Goal: Entertainment & Leisure: Consume media (video, audio)

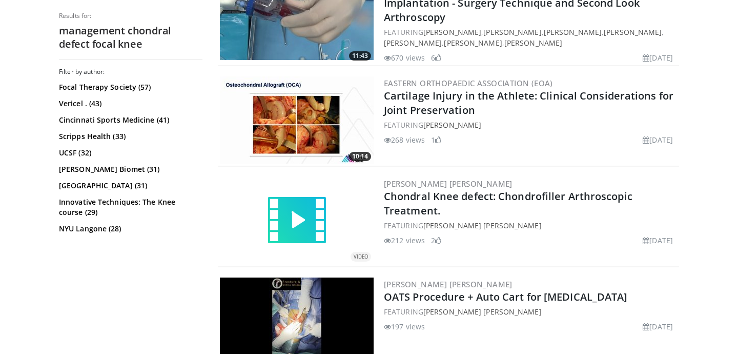
scroll to position [372, 0]
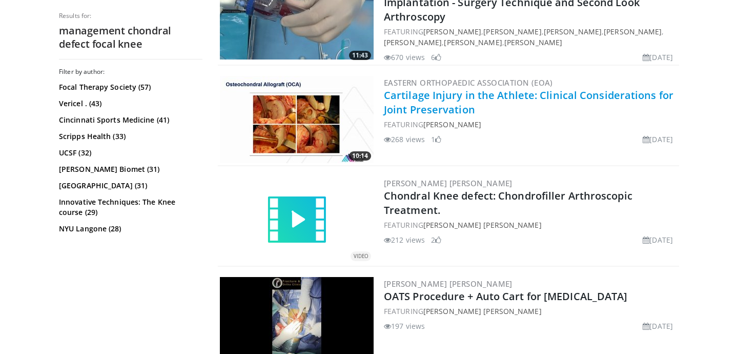
click at [412, 106] on link "Cartilage Injury in the Athlete: Clinical Considerations for Joint Preservation" at bounding box center [528, 102] width 289 height 28
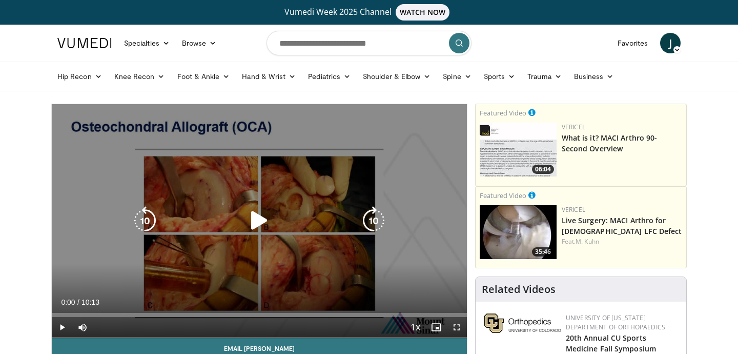
click at [264, 224] on icon "Video Player" at bounding box center [259, 220] width 29 height 29
click at [262, 212] on icon "Video Player" at bounding box center [259, 220] width 29 height 29
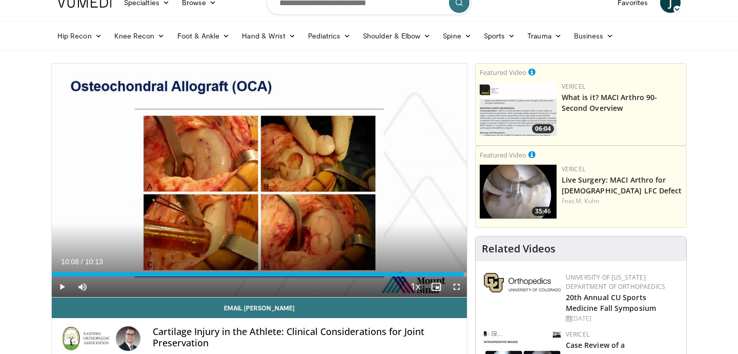
scroll to position [41, 0]
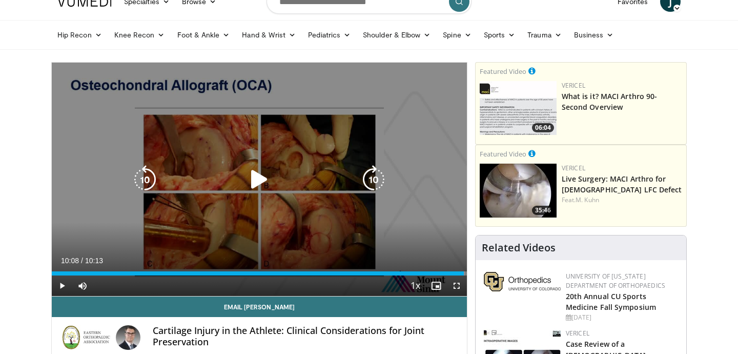
click at [252, 173] on icon "Video Player" at bounding box center [259, 179] width 29 height 29
click at [255, 184] on icon "Video Player" at bounding box center [259, 179] width 29 height 29
